Goal: Transaction & Acquisition: Purchase product/service

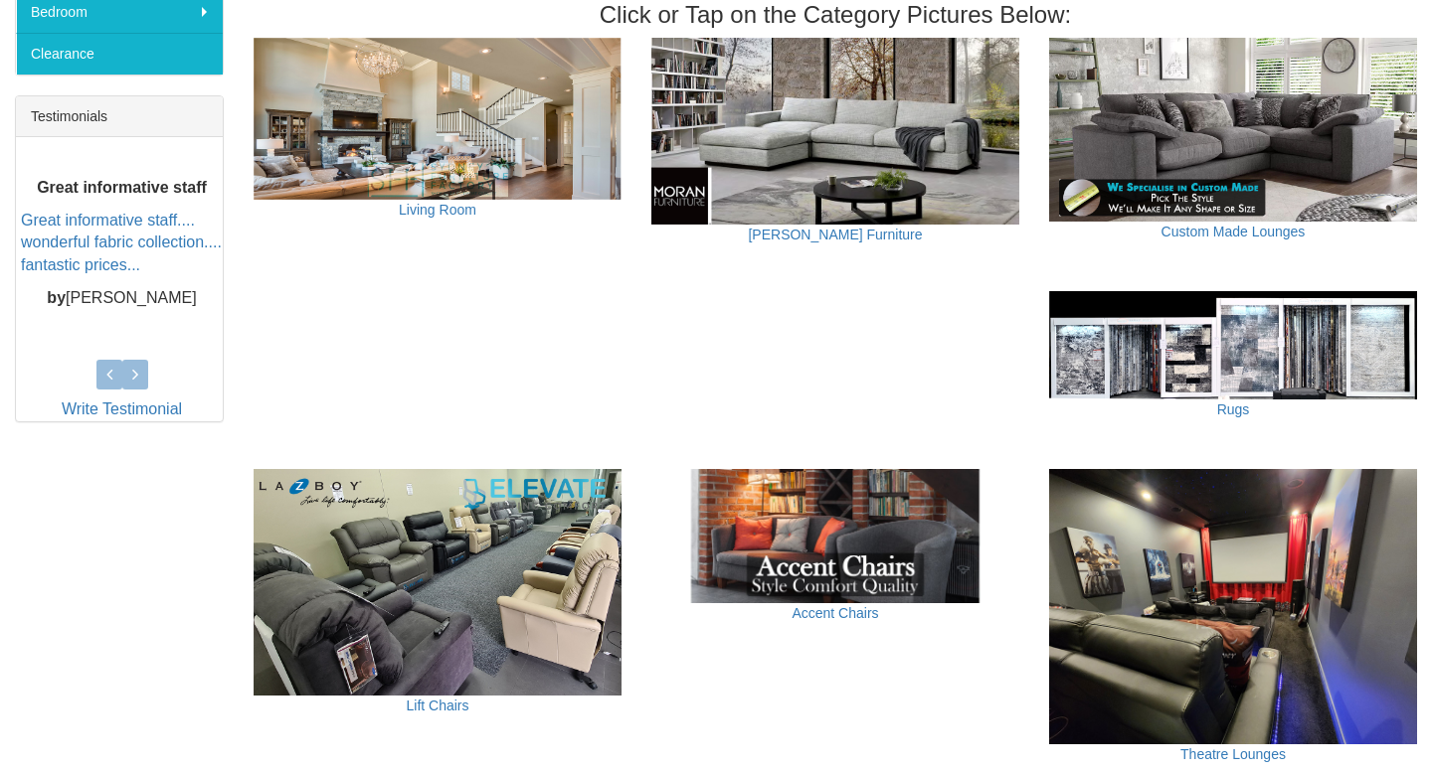
scroll to position [1075, 0]
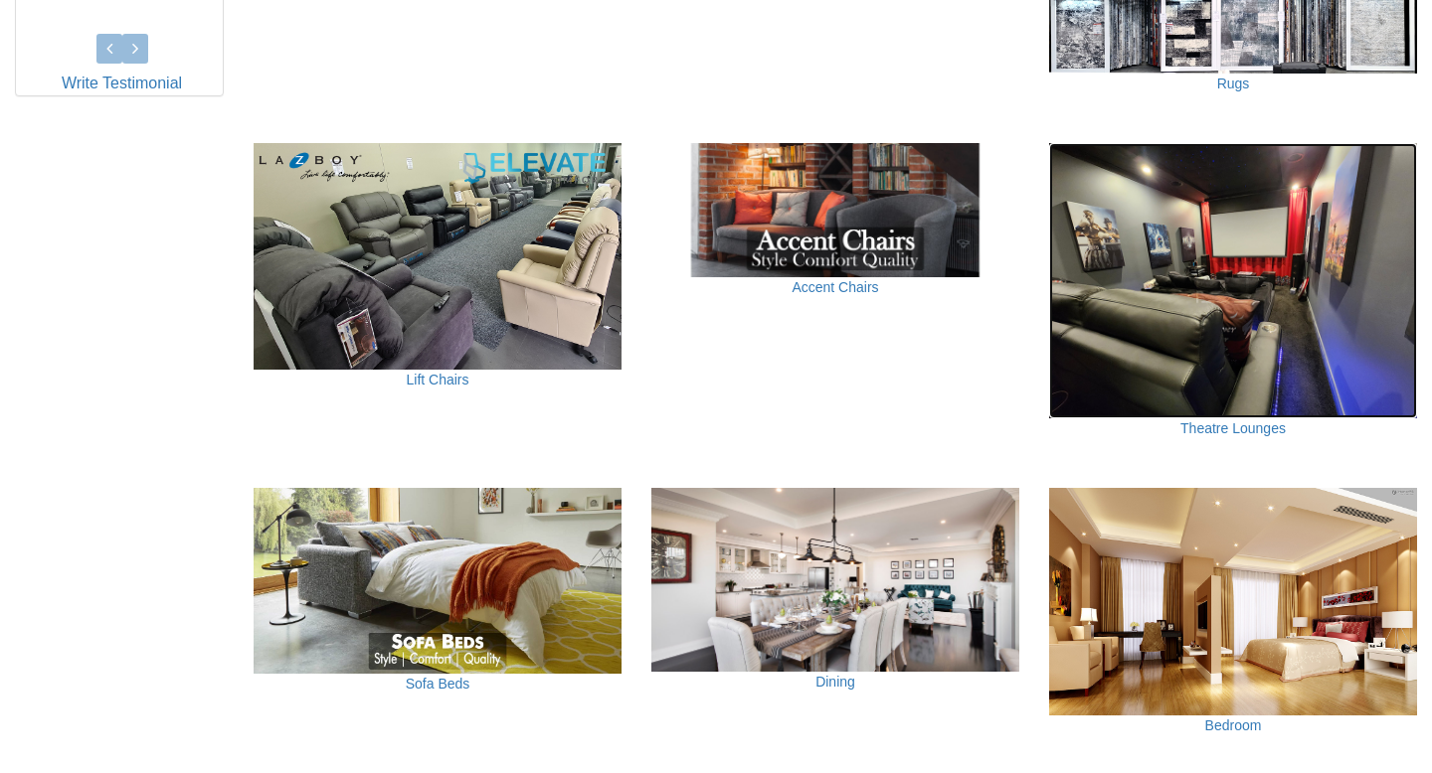
click at [1262, 287] on img at bounding box center [1233, 281] width 368 height 276
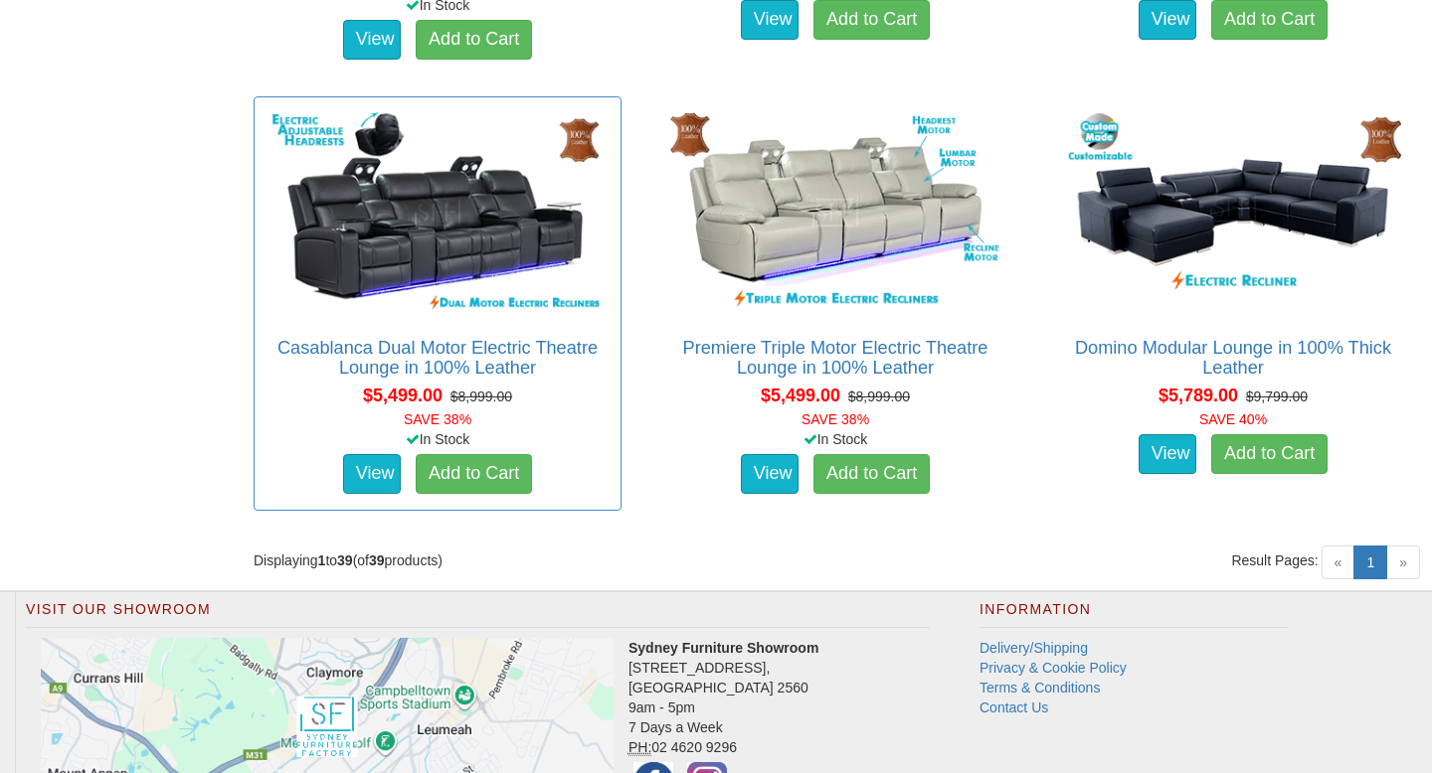
scroll to position [6669, 0]
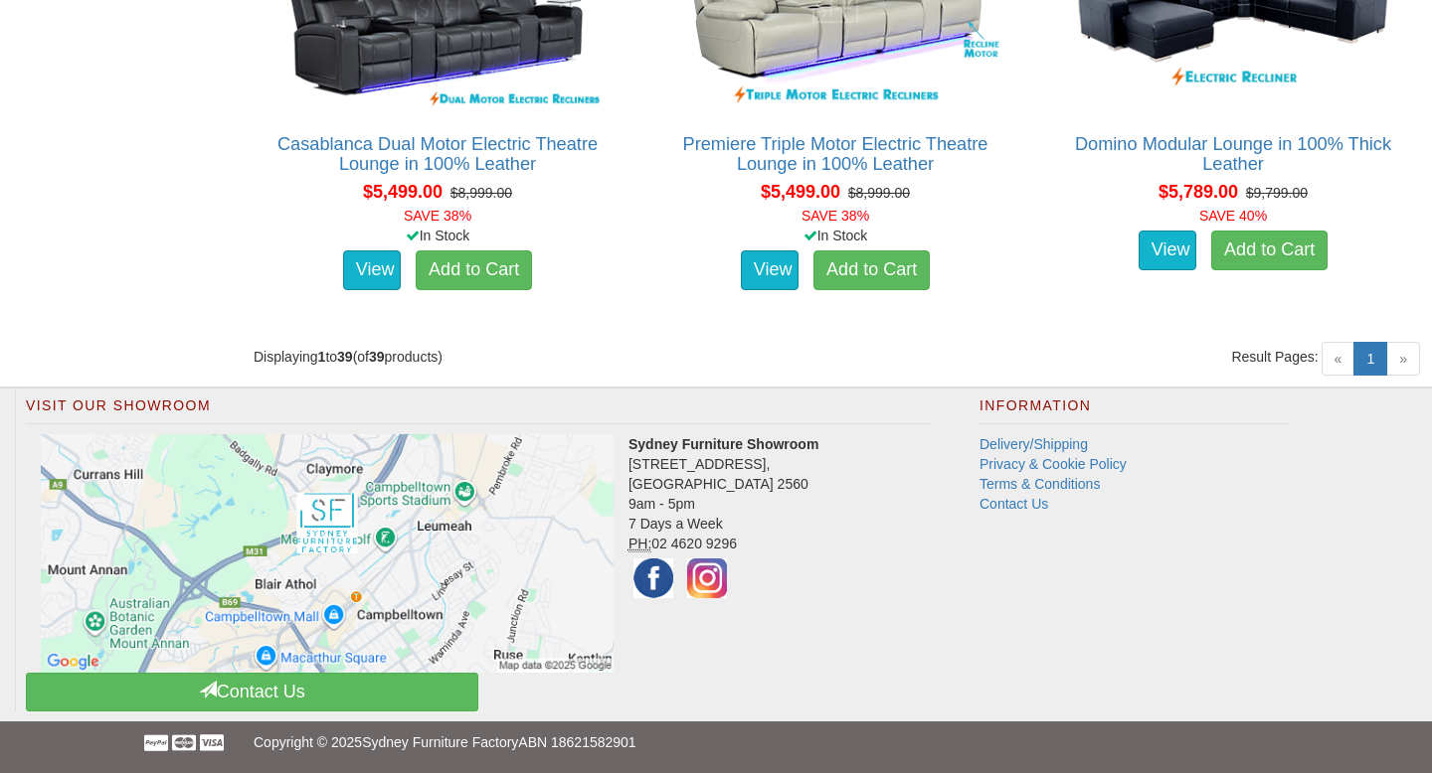
click at [1401, 357] on span "»" at bounding box center [1403, 359] width 34 height 34
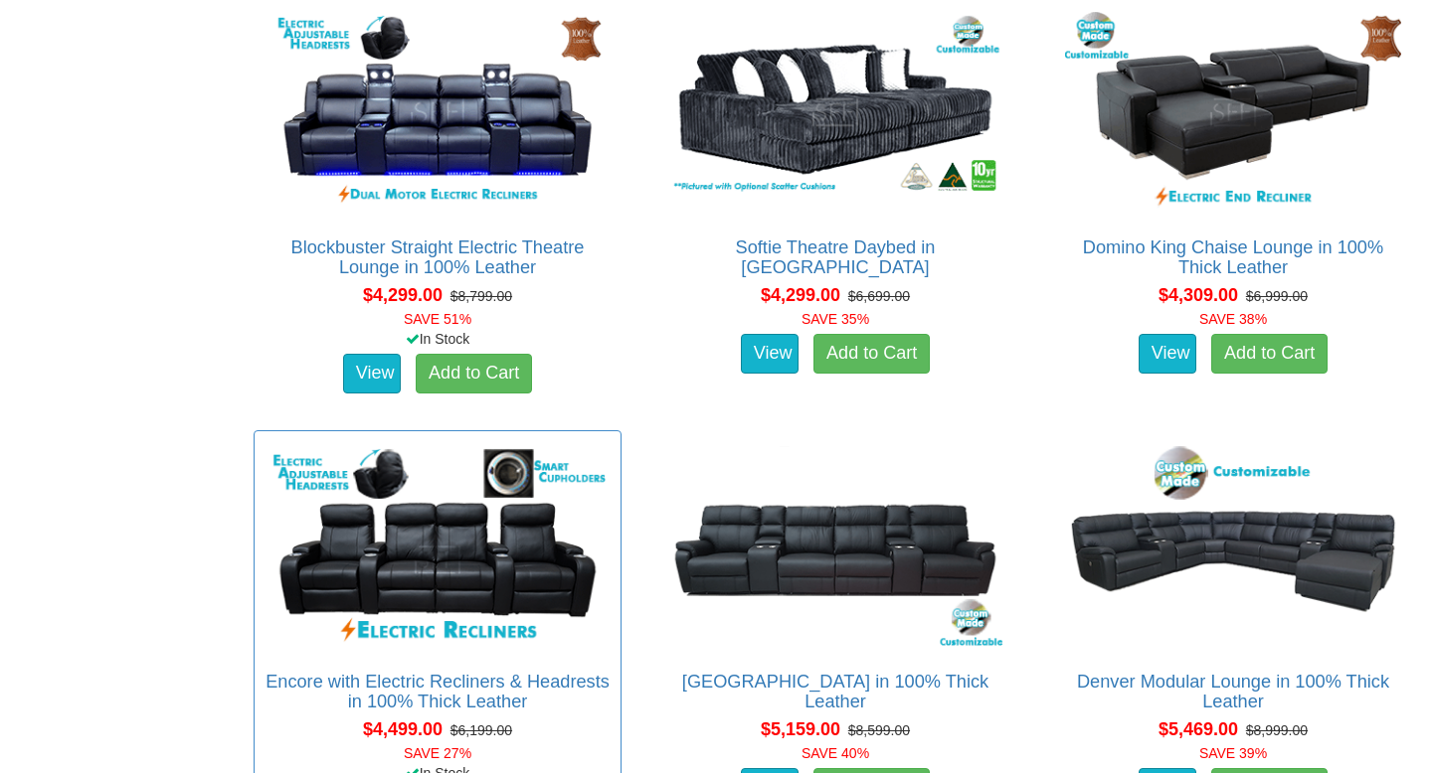
scroll to position [4499, 0]
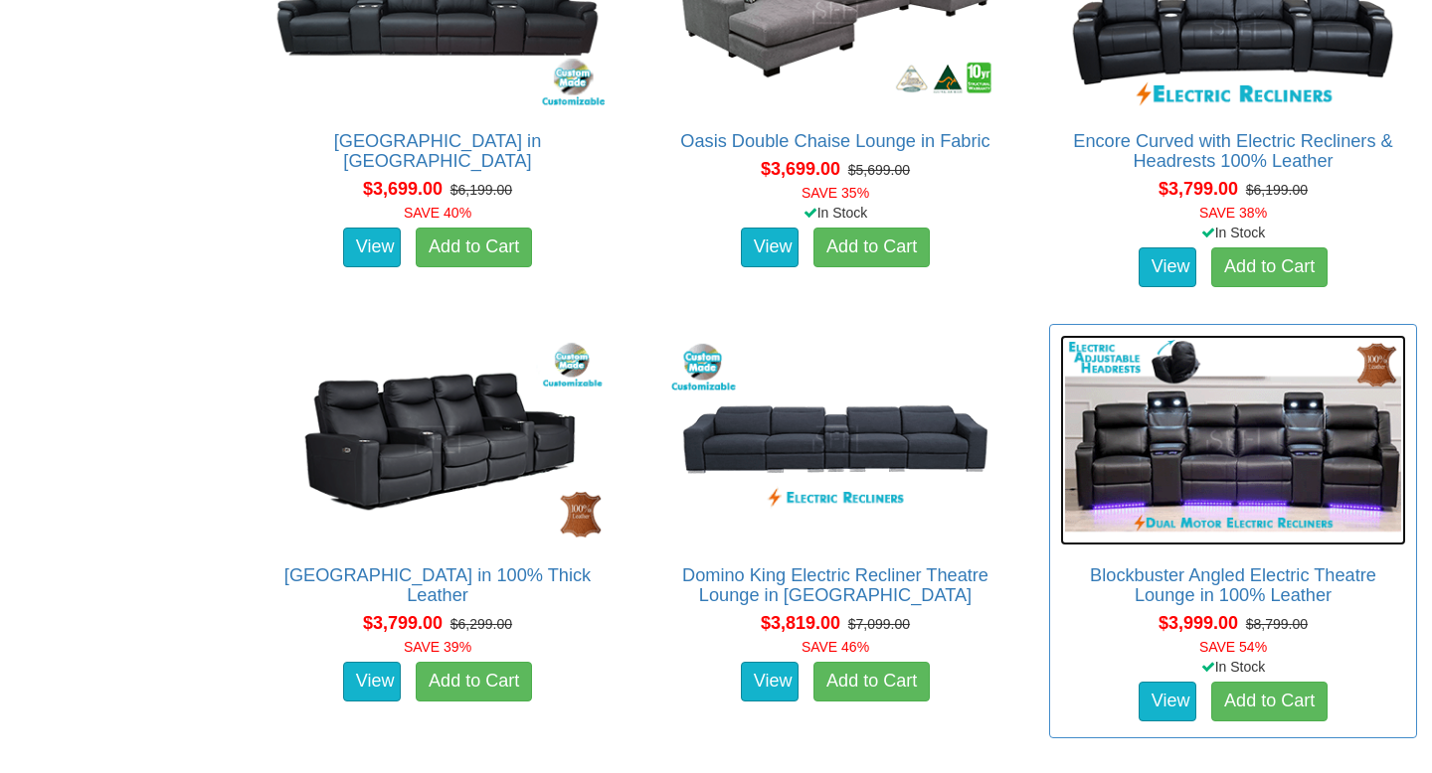
click at [1233, 495] on img at bounding box center [1233, 441] width 346 height 212
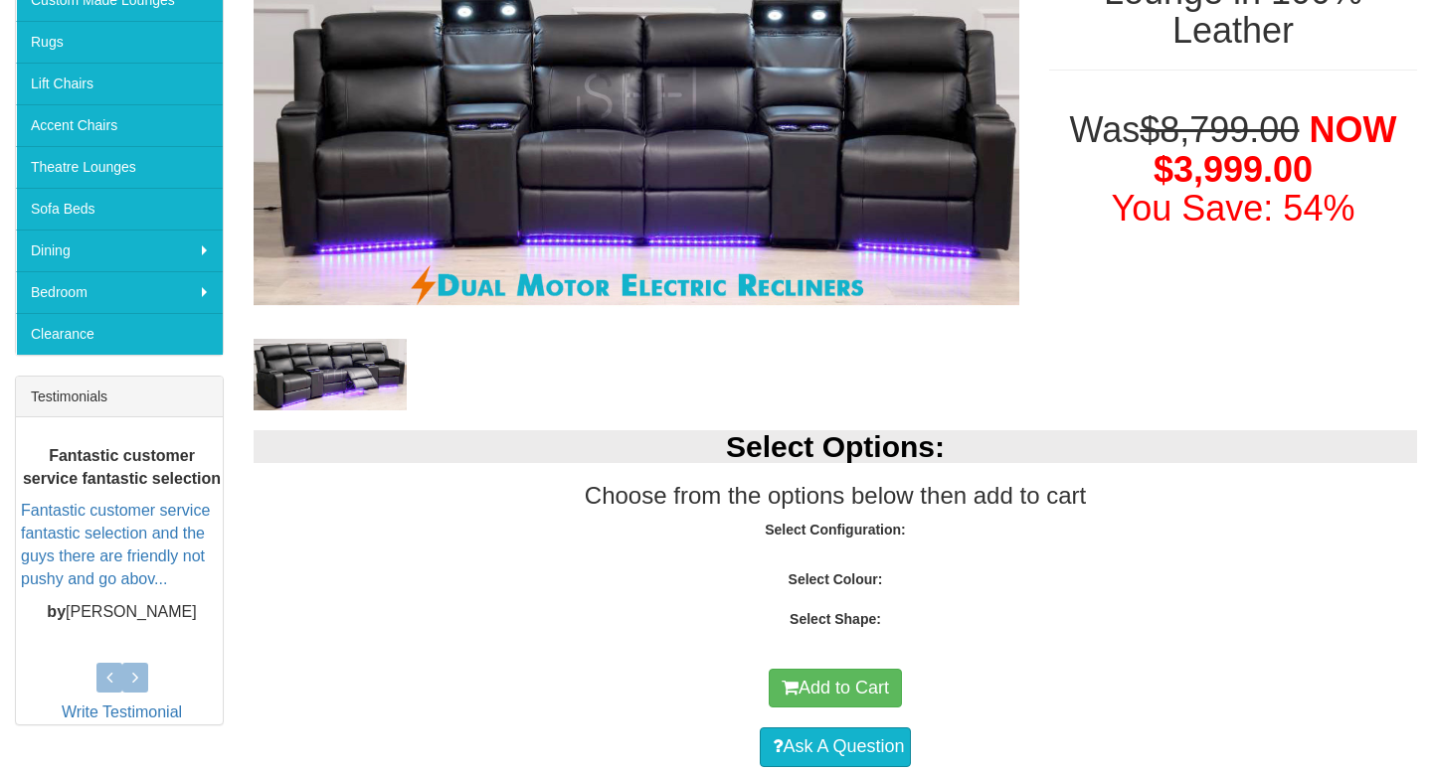
scroll to position [523, 0]
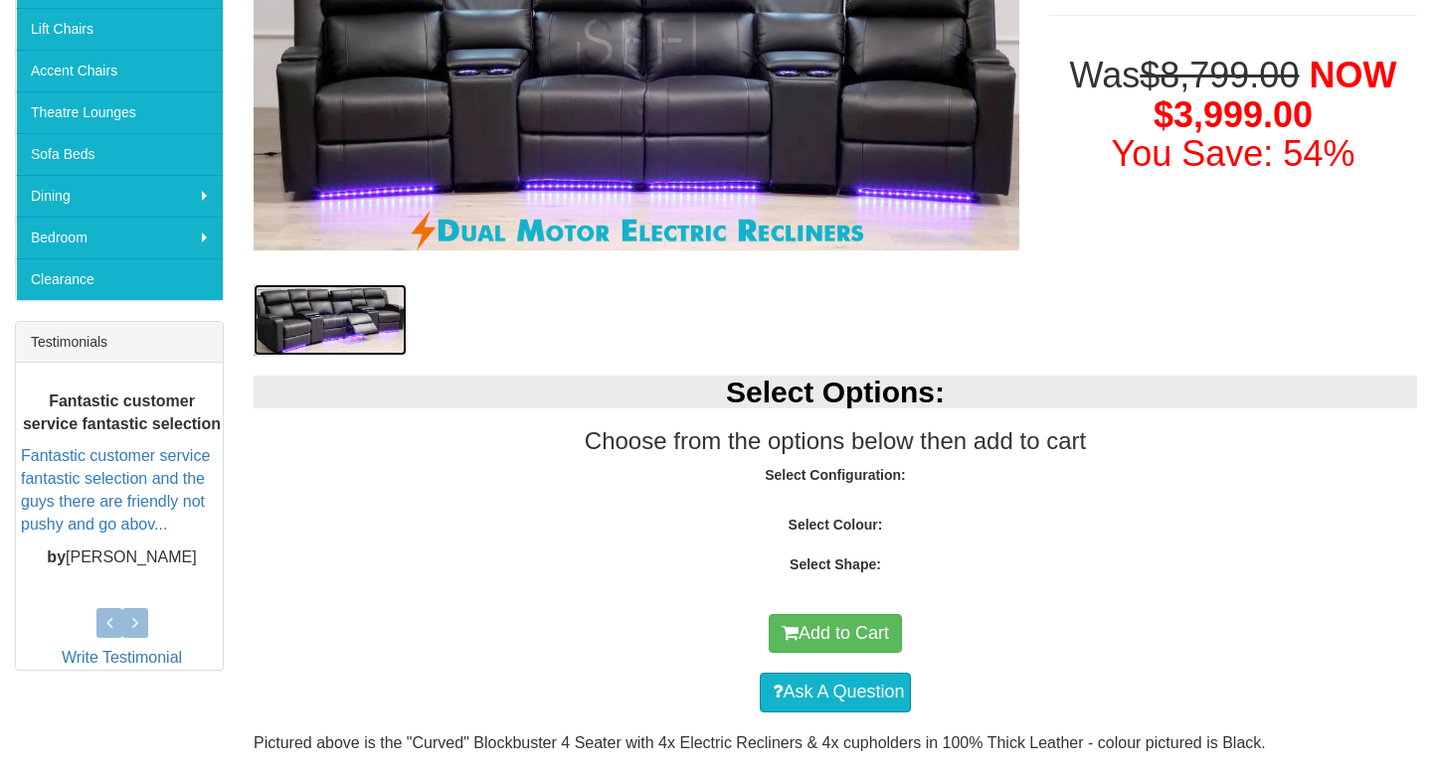
click at [291, 337] on img at bounding box center [329, 320] width 153 height 72
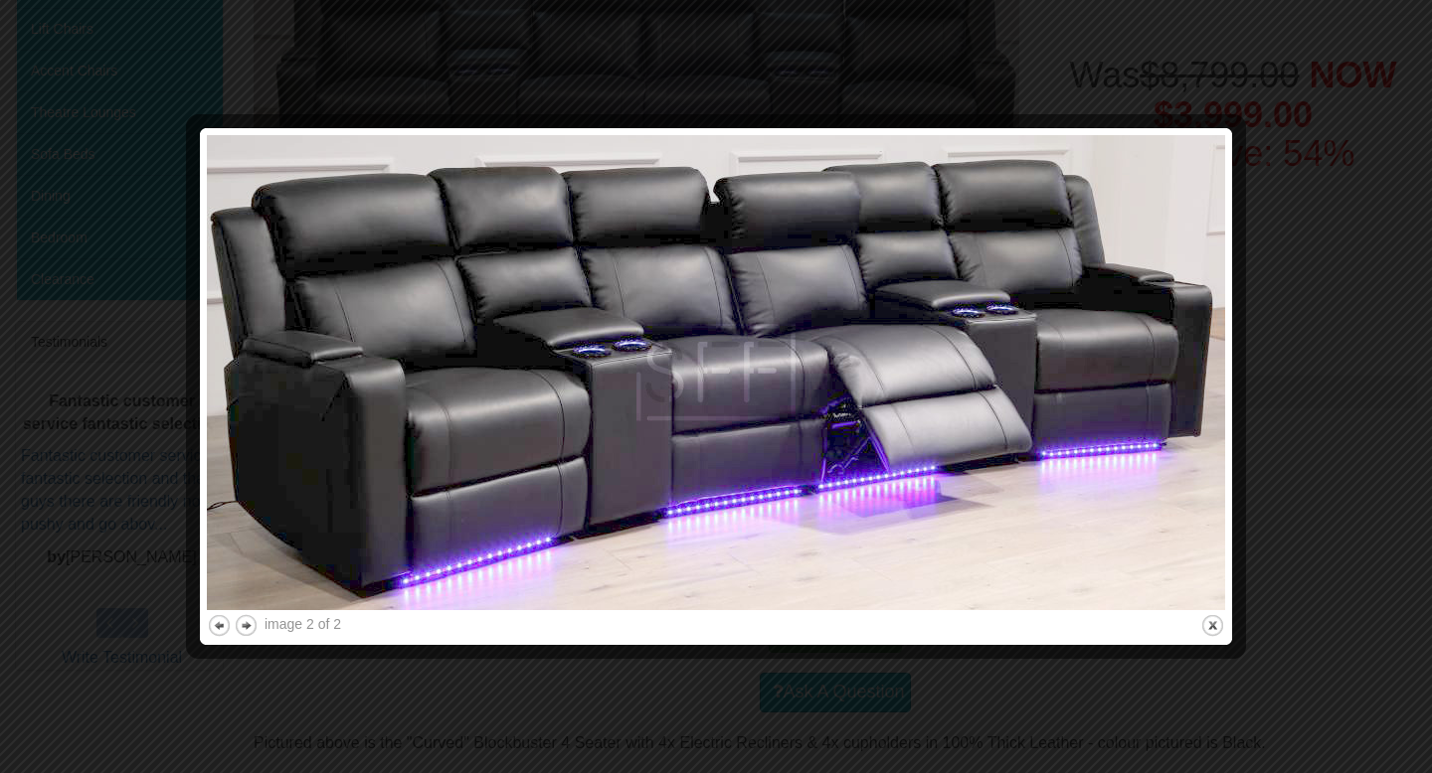
click at [1431, 340] on div at bounding box center [716, 386] width 1432 height 773
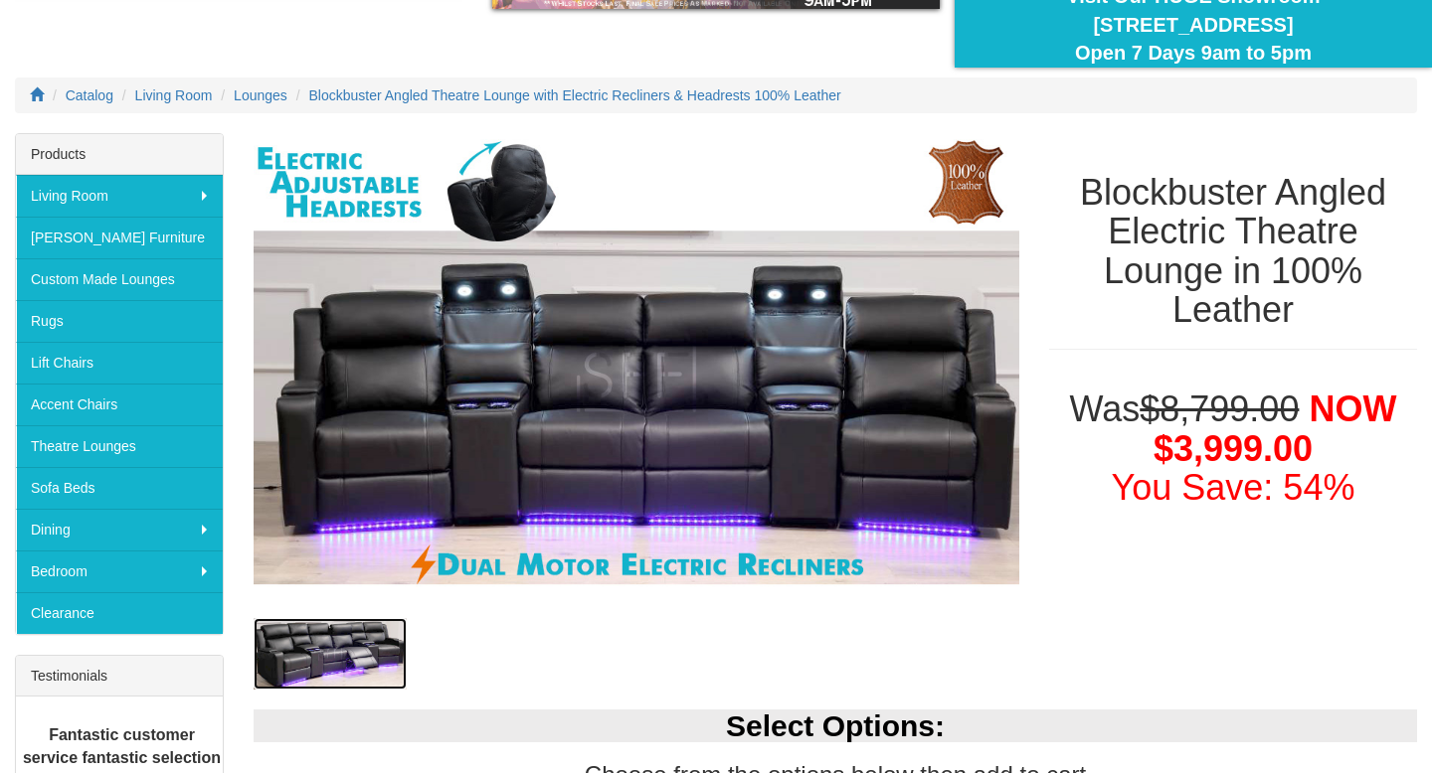
scroll to position [415, 0]
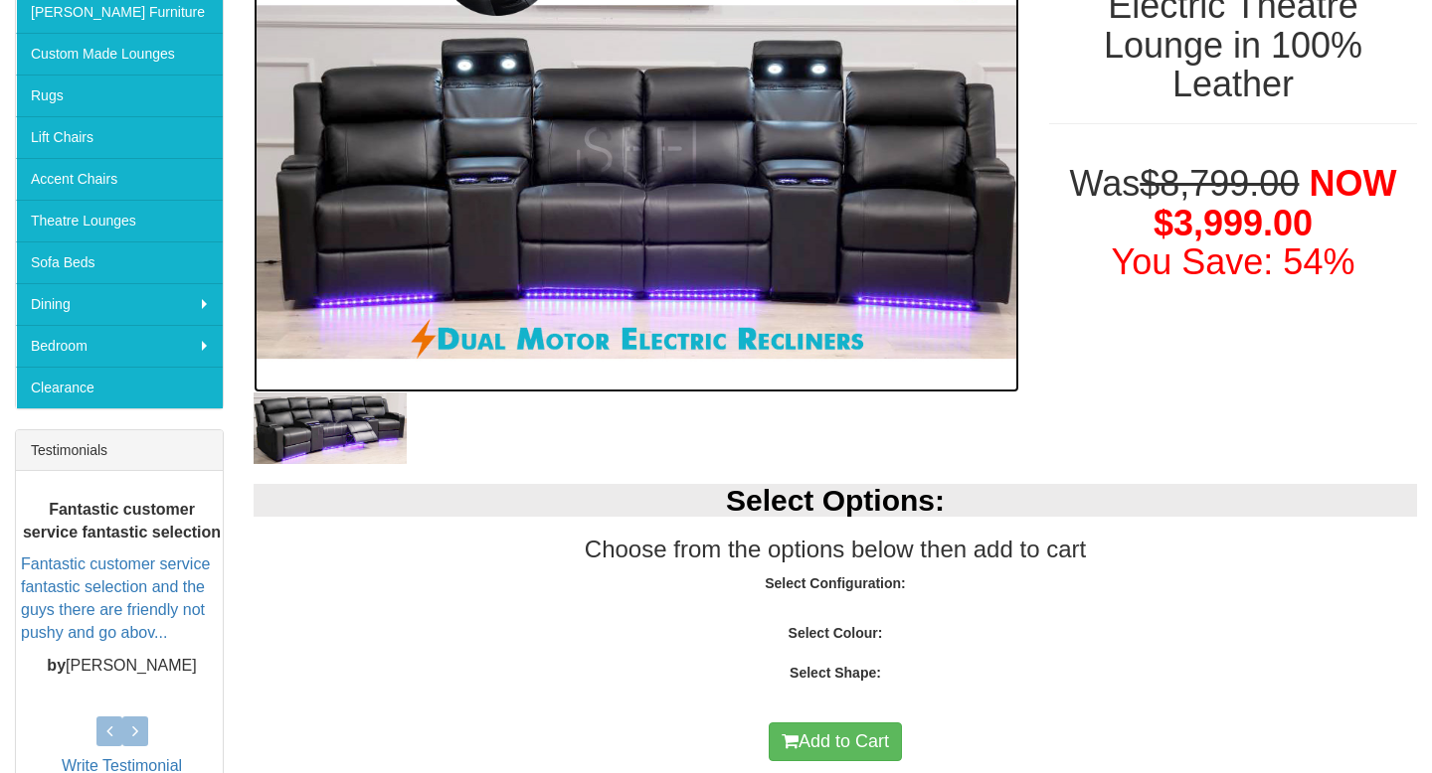
click at [531, 260] on img at bounding box center [635, 151] width 765 height 486
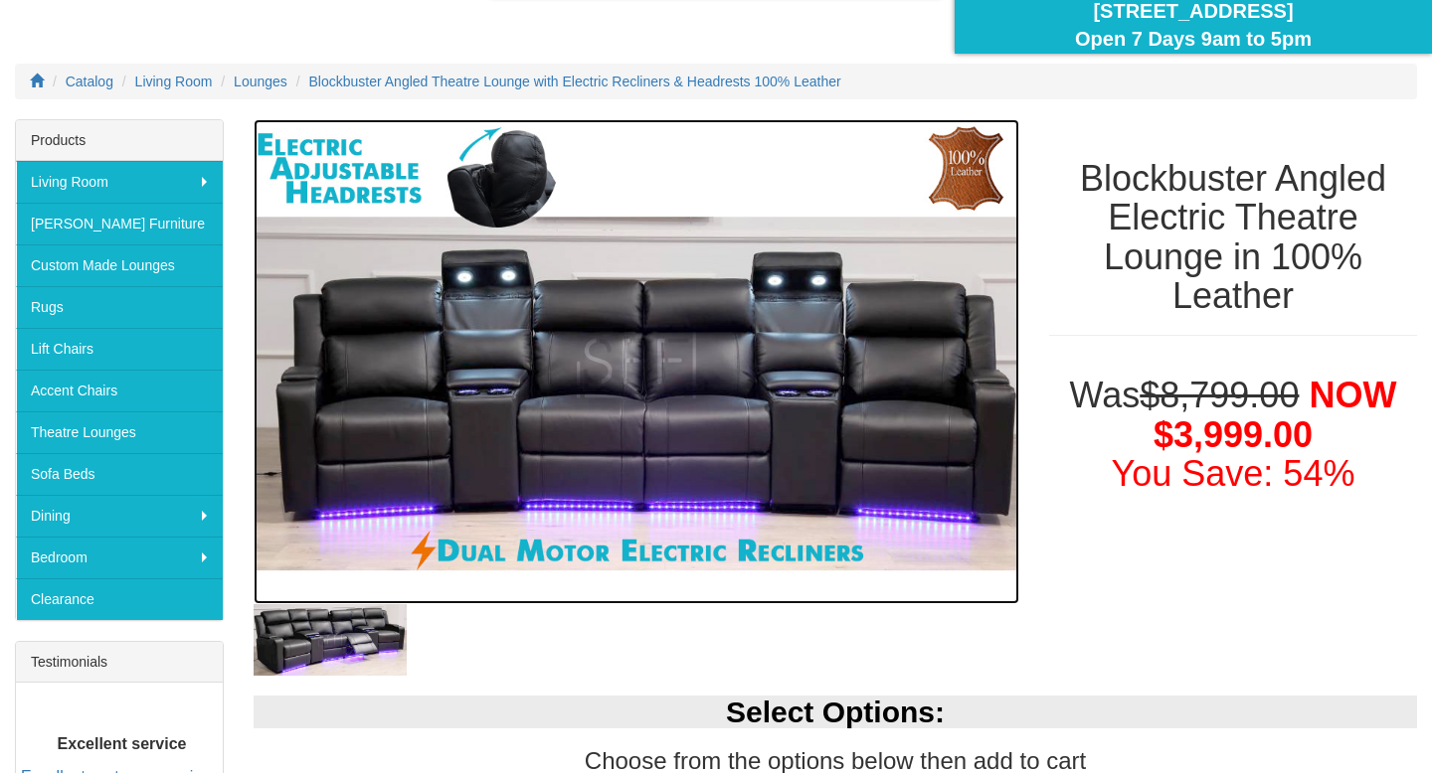
scroll to position [198, 0]
